Goal: Task Accomplishment & Management: Use online tool/utility

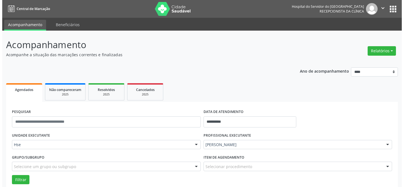
scroll to position [37, 0]
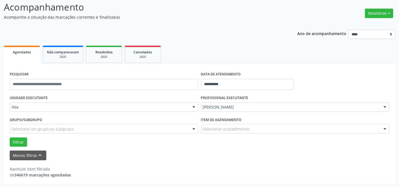
click at [237, 45] on ul "Agendados Não compareceram 2025 Resolvidos 2025 Cancelados 2025" at bounding box center [200, 54] width 392 height 20
click at [387, 14] on button "Relatórios" at bounding box center [379, 13] width 28 height 9
click at [360, 24] on link "Agendamentos" at bounding box center [364, 25] width 60 height 8
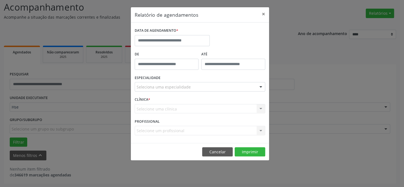
click at [193, 33] on div "DATA DE AGENDAMENTO *" at bounding box center [172, 30] width 75 height 9
click at [176, 42] on input "text" at bounding box center [172, 40] width 75 height 11
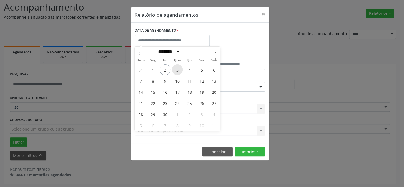
click at [176, 71] on span "3" at bounding box center [177, 69] width 11 height 11
type input "**********"
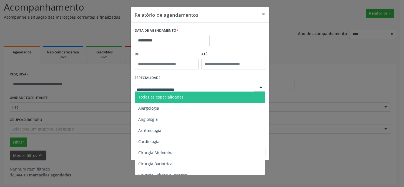
drag, startPoint x: 195, startPoint y: 87, endPoint x: 178, endPoint y: 100, distance: 21.6
click at [195, 88] on div at bounding box center [200, 86] width 130 height 9
click at [167, 99] on span "Todas as especialidades" at bounding box center [160, 96] width 45 height 5
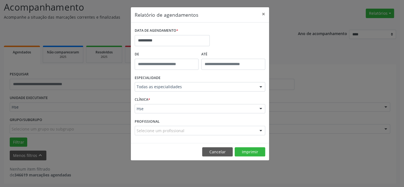
click at [250, 157] on footer "Cancelar Imprimir" at bounding box center [200, 151] width 138 height 17
click at [249, 155] on button "Imprimir" at bounding box center [250, 151] width 31 height 9
